Goal: Feedback & Contribution: Contribute content

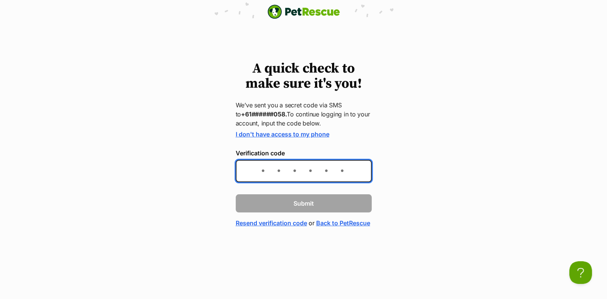
click at [310, 177] on input "Verification code" at bounding box center [304, 171] width 136 height 22
type input "821501"
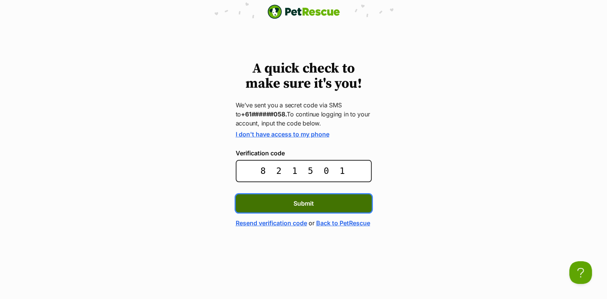
click at [313, 207] on span "Submit" at bounding box center [304, 203] width 20 height 9
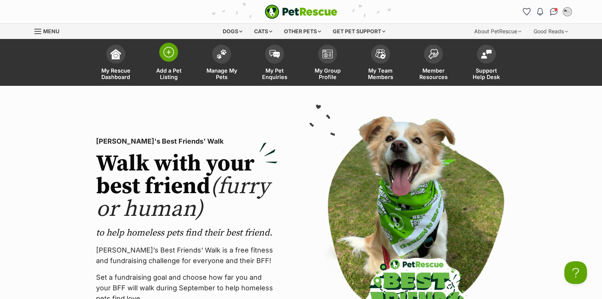
click at [164, 51] on img at bounding box center [168, 52] width 11 height 11
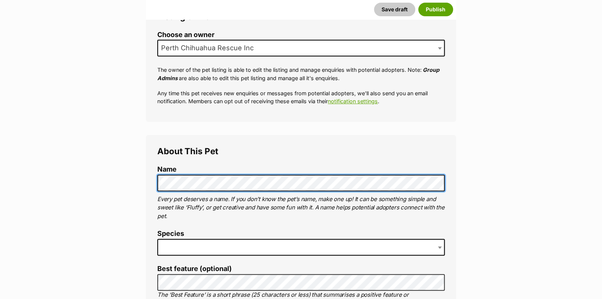
scroll to position [189, 0]
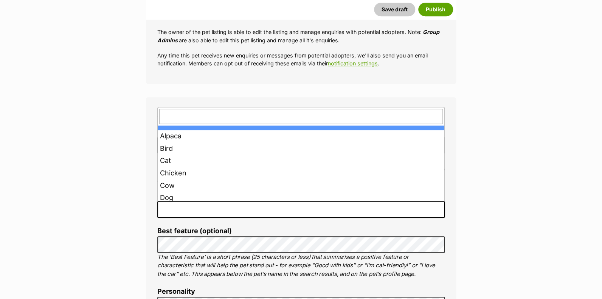
click at [294, 209] on span at bounding box center [300, 209] width 287 height 17
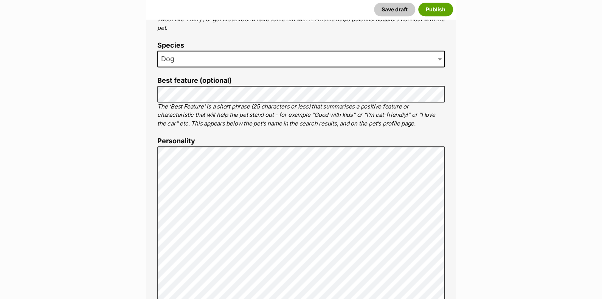
scroll to position [340, 0]
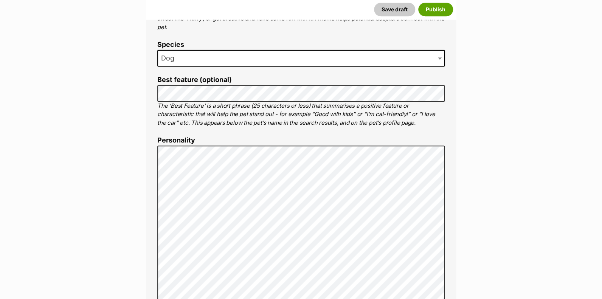
drag, startPoint x: 150, startPoint y: 112, endPoint x: 514, endPoint y: 117, distance: 363.2
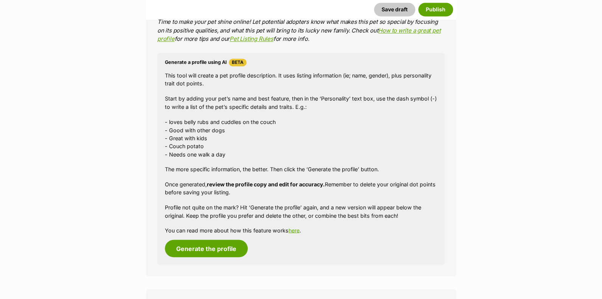
scroll to position [680, 0]
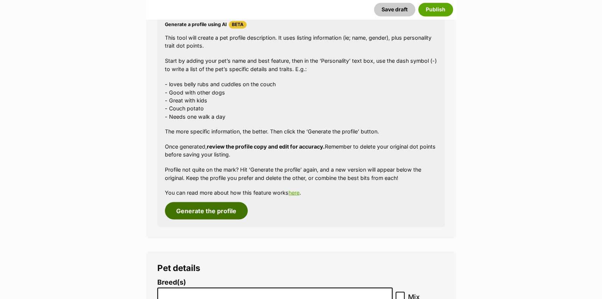
click at [207, 211] on button "Generate the profile" at bounding box center [206, 210] width 83 height 17
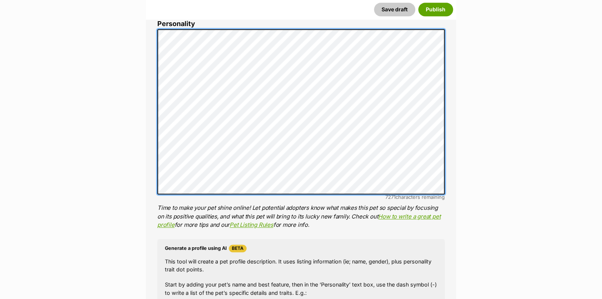
scroll to position [125, 0]
click at [285, 198] on li "Personality 7271 characters remaining Time to make your pet shine online! Let p…" at bounding box center [300, 124] width 287 height 209
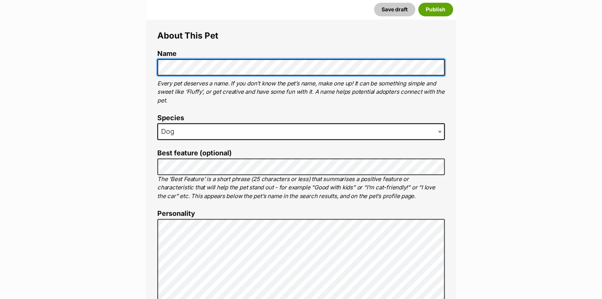
scroll to position [267, 0]
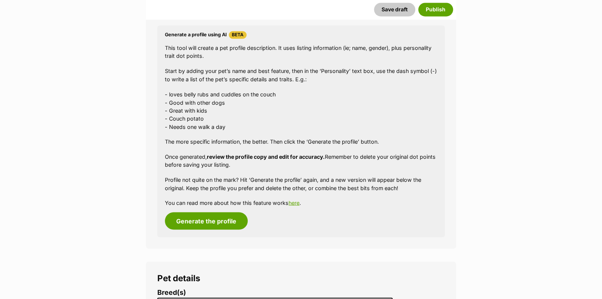
scroll to position [683, 0]
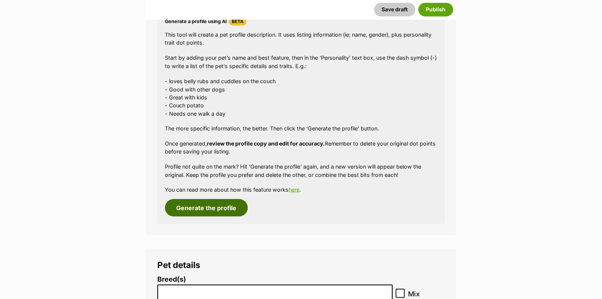
click at [203, 206] on button "Generate the profile" at bounding box center [206, 207] width 83 height 17
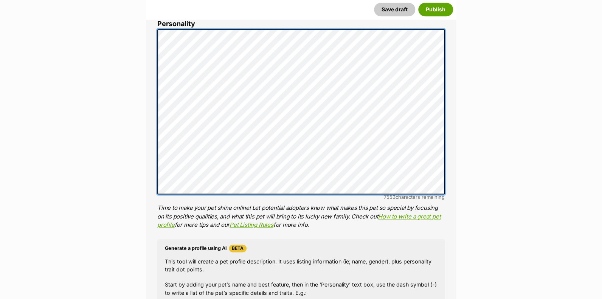
scroll to position [86, 0]
